Goal: Navigation & Orientation: Find specific page/section

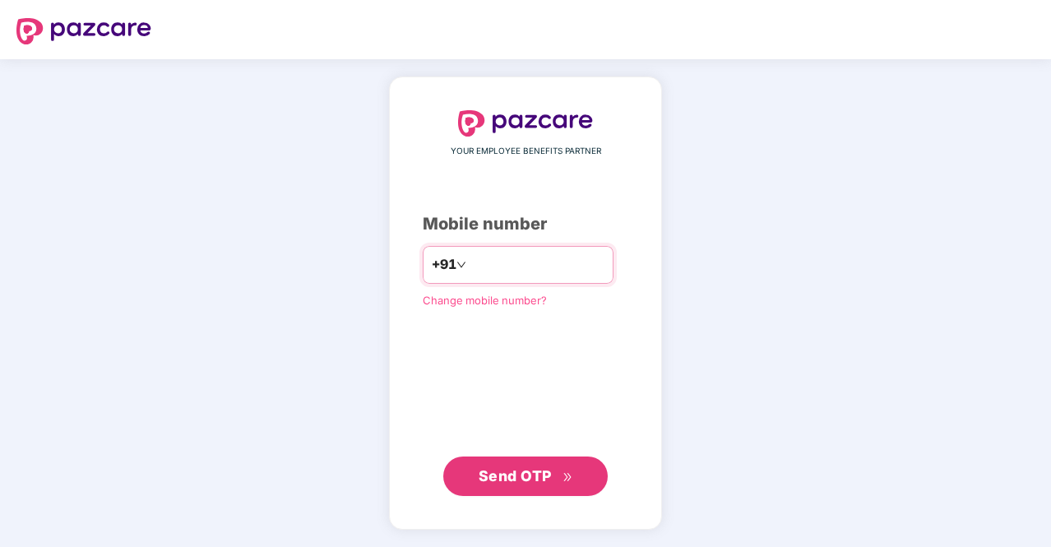
click at [536, 275] on input "number" at bounding box center [537, 265] width 135 height 26
type input "**********"
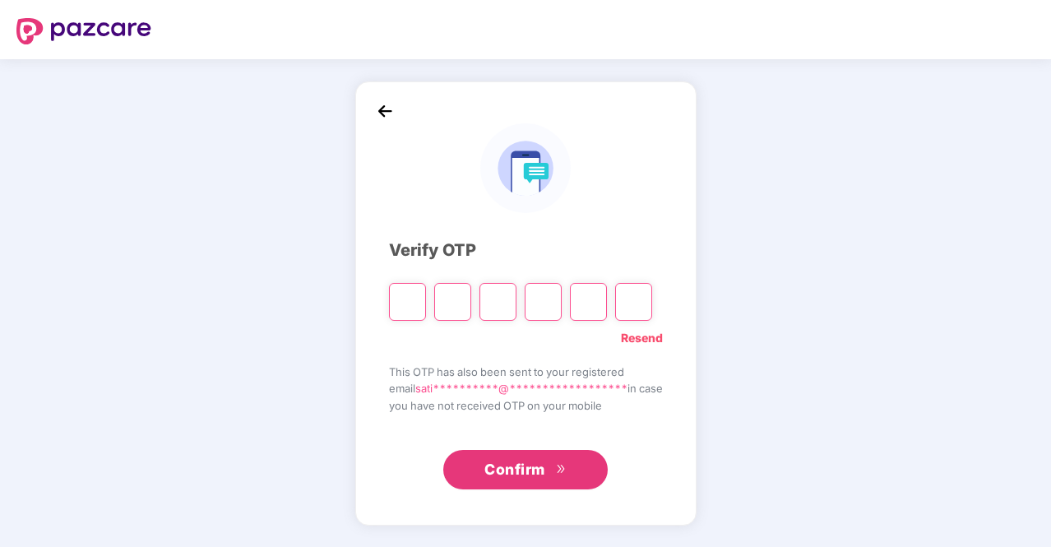
type input "*"
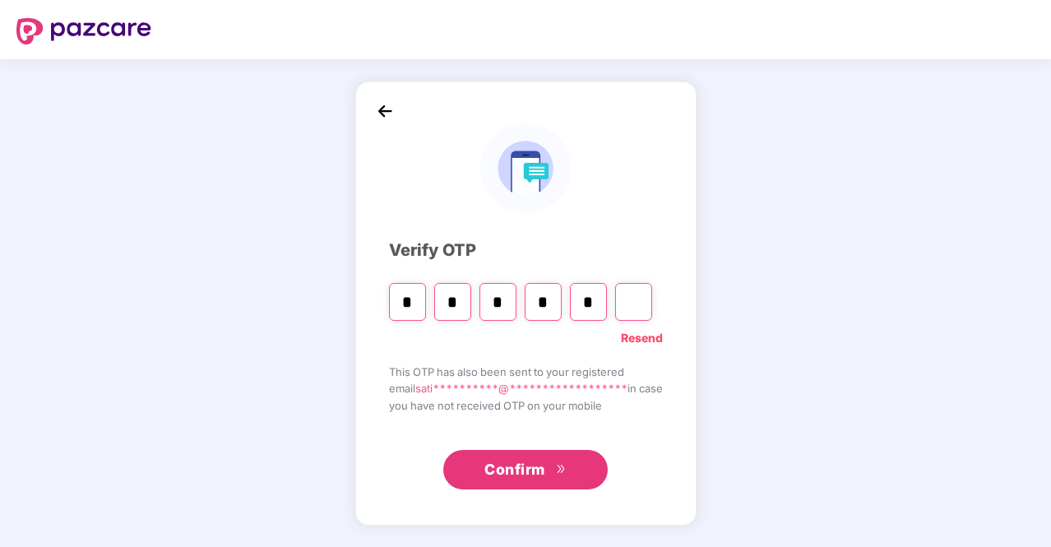
type input "*"
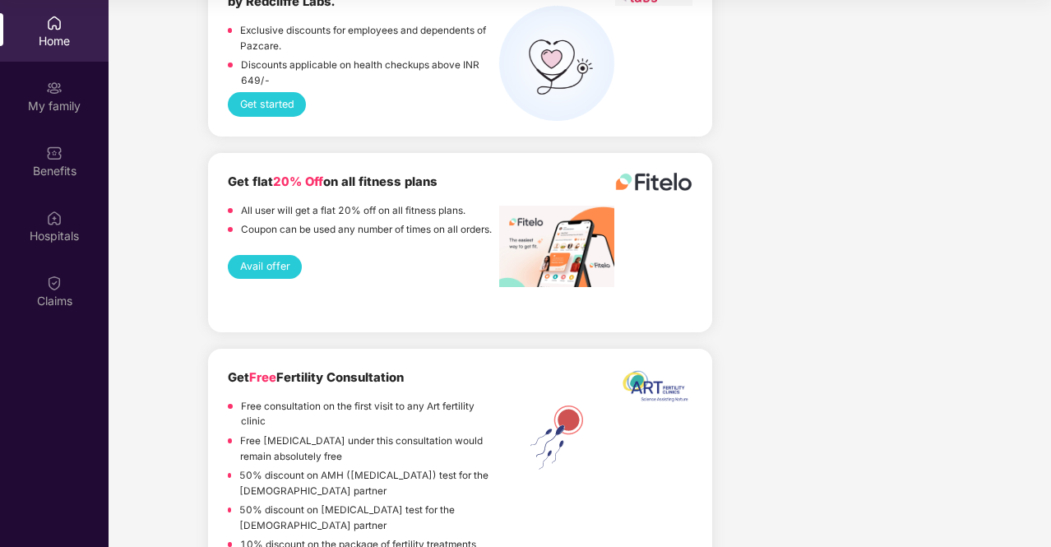
scroll to position [2327, 0]
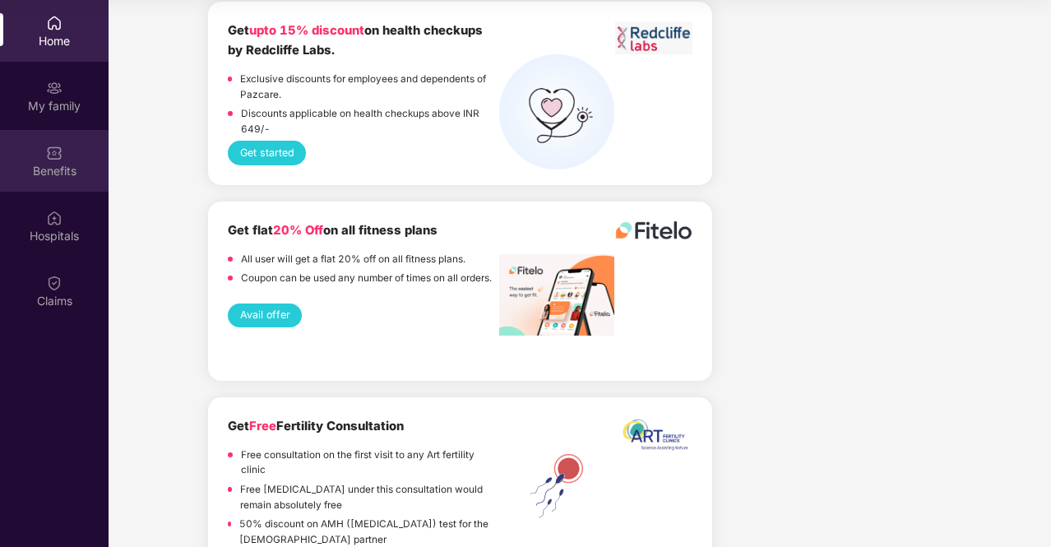
click at [95, 185] on div "Benefits" at bounding box center [54, 161] width 109 height 62
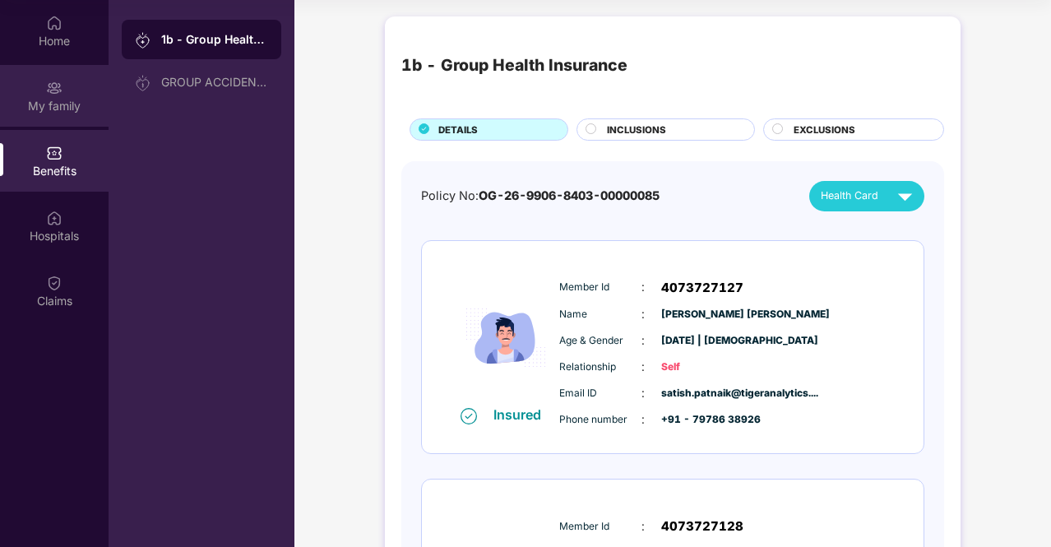
click at [7, 104] on div "My family" at bounding box center [54, 106] width 109 height 16
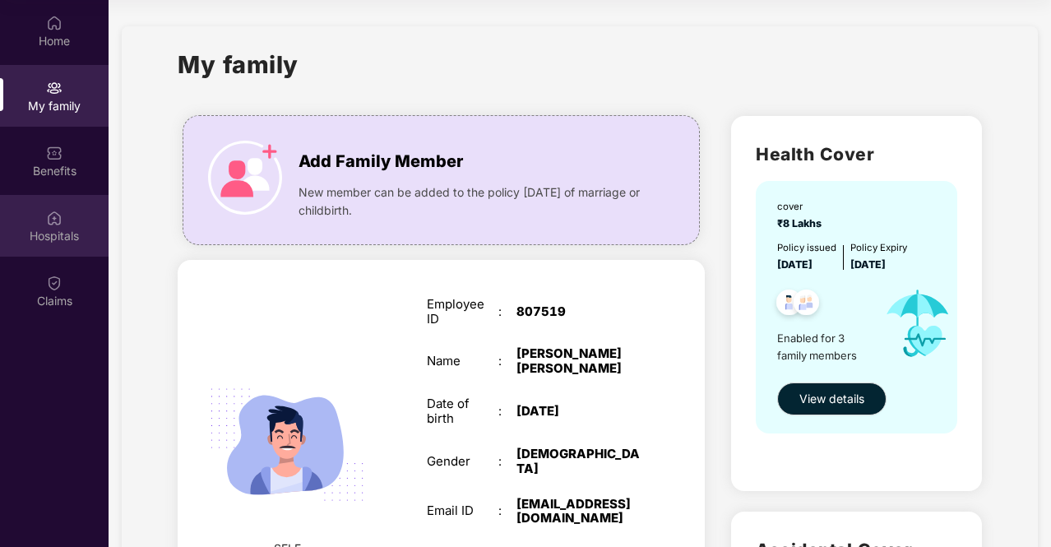
click at [92, 226] on div "Hospitals" at bounding box center [54, 226] width 109 height 62
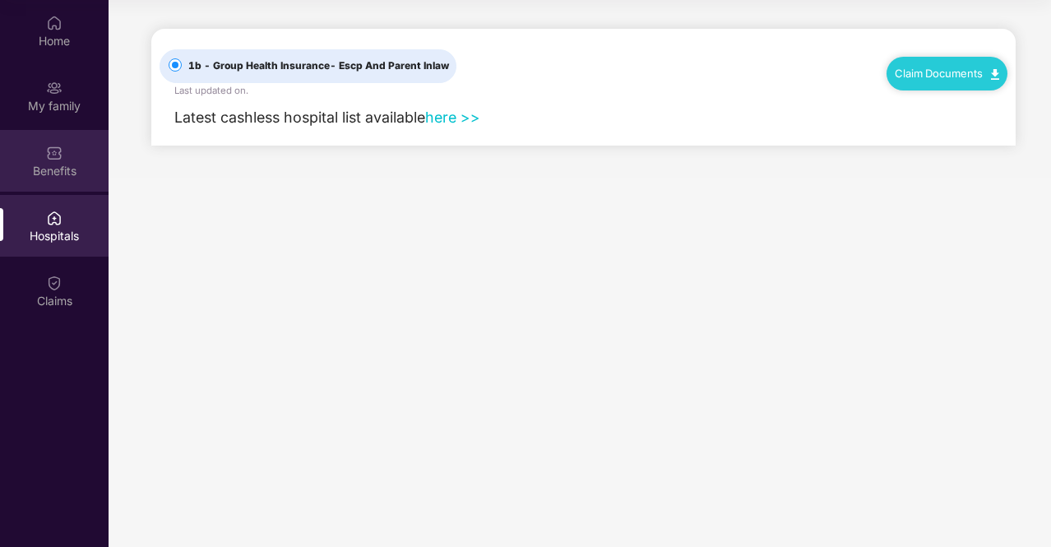
click at [72, 132] on div "Benefits" at bounding box center [54, 161] width 109 height 62
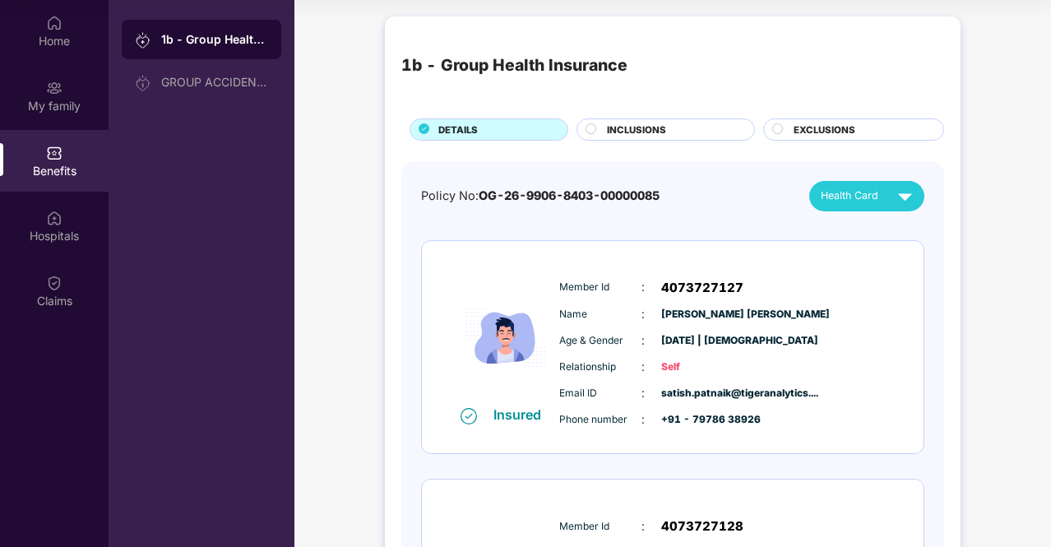
click at [612, 136] on span "INCLUSIONS" at bounding box center [636, 130] width 59 height 15
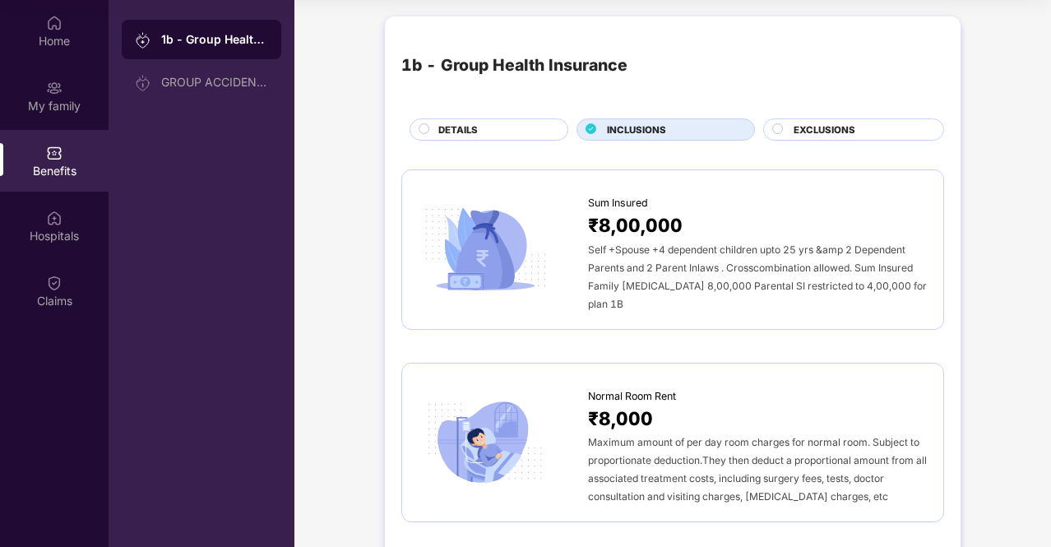
click at [825, 133] on span "EXCLUSIONS" at bounding box center [825, 130] width 62 height 15
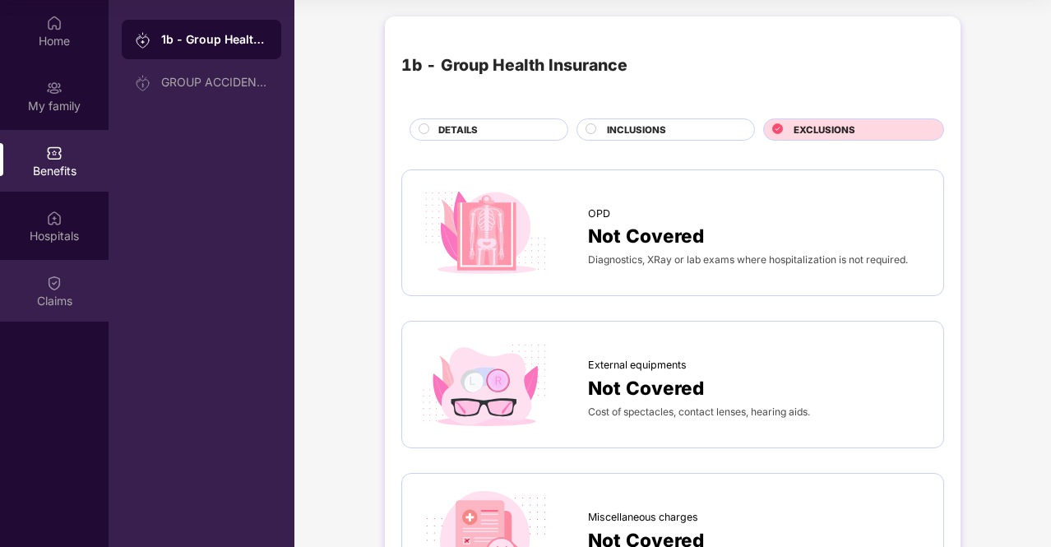
click at [27, 297] on div "Claims" at bounding box center [54, 301] width 109 height 16
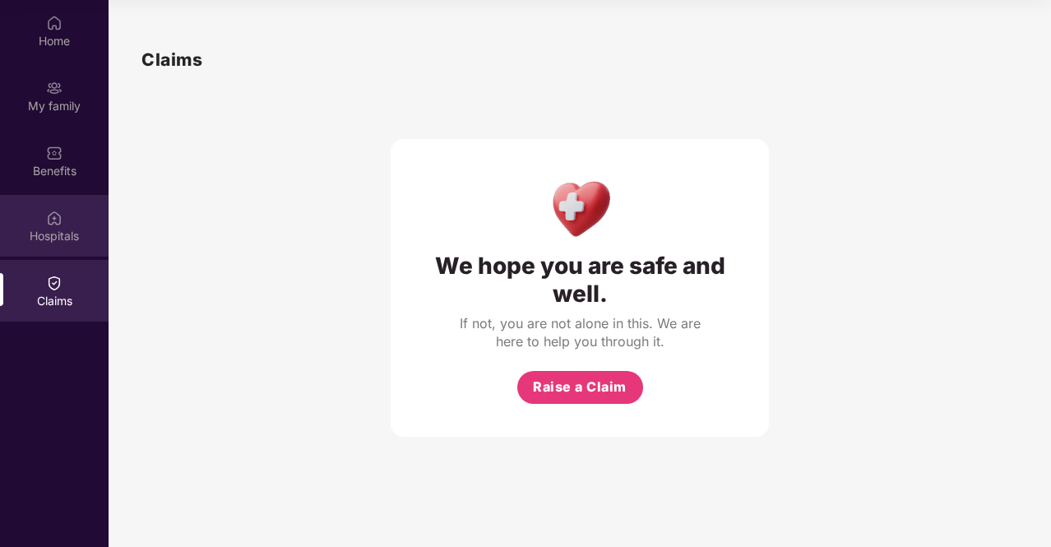
click at [58, 229] on div "Hospitals" at bounding box center [54, 236] width 109 height 16
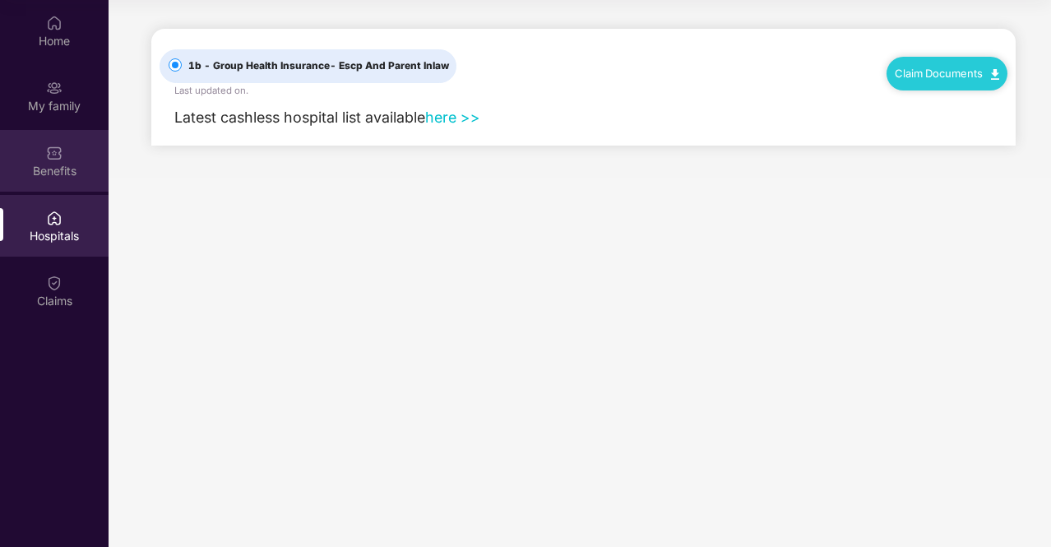
click at [68, 136] on div "Benefits" at bounding box center [54, 161] width 109 height 62
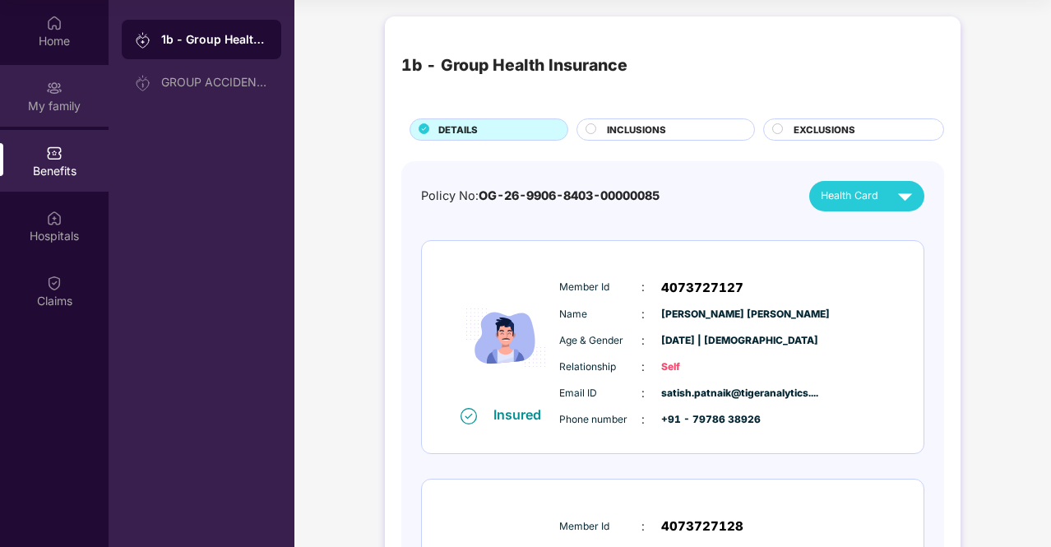
click at [68, 81] on div "My family" at bounding box center [54, 96] width 109 height 62
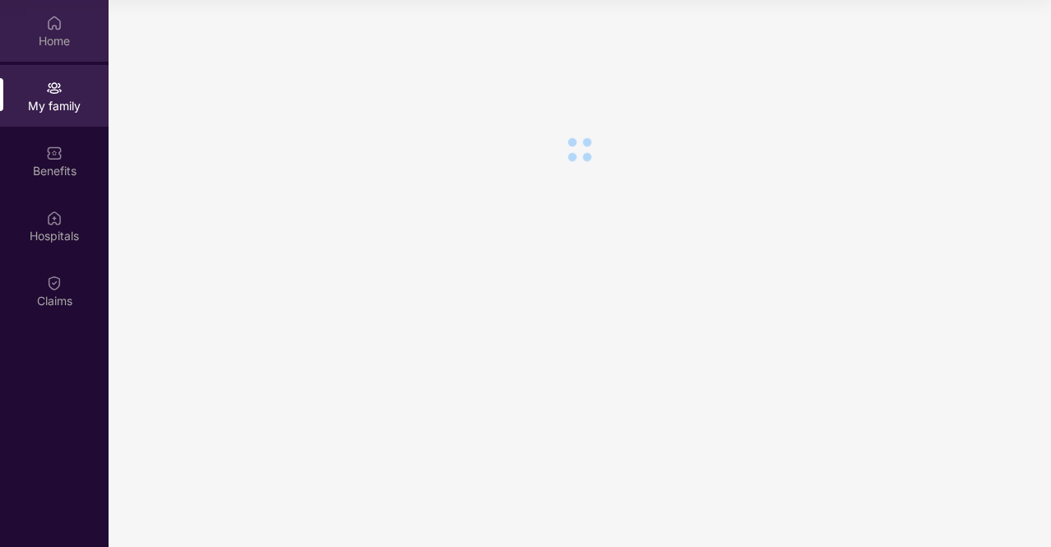
click at [63, 27] on div "Home" at bounding box center [54, 31] width 109 height 62
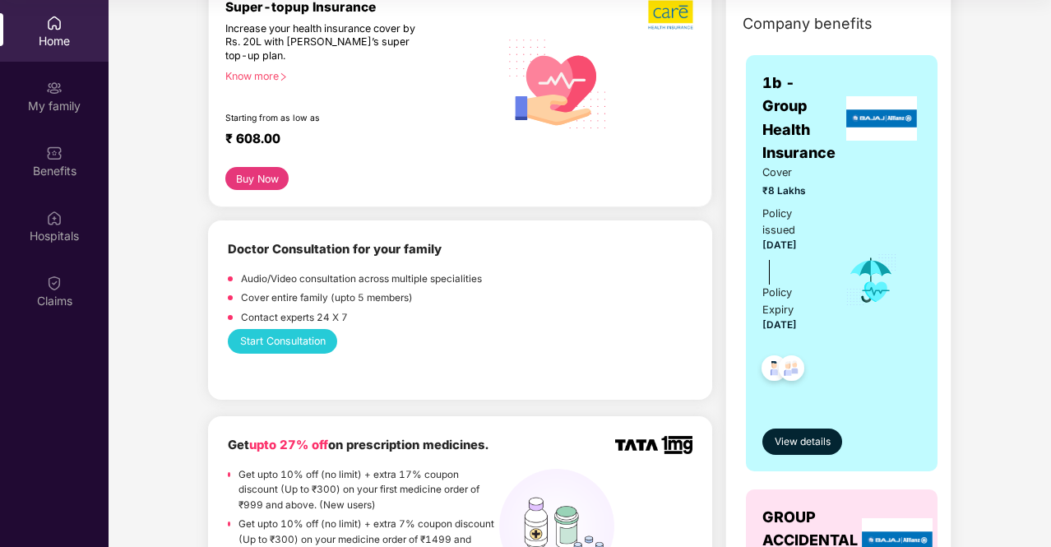
scroll to position [50, 0]
